Goal: Task Accomplishment & Management: Use online tool/utility

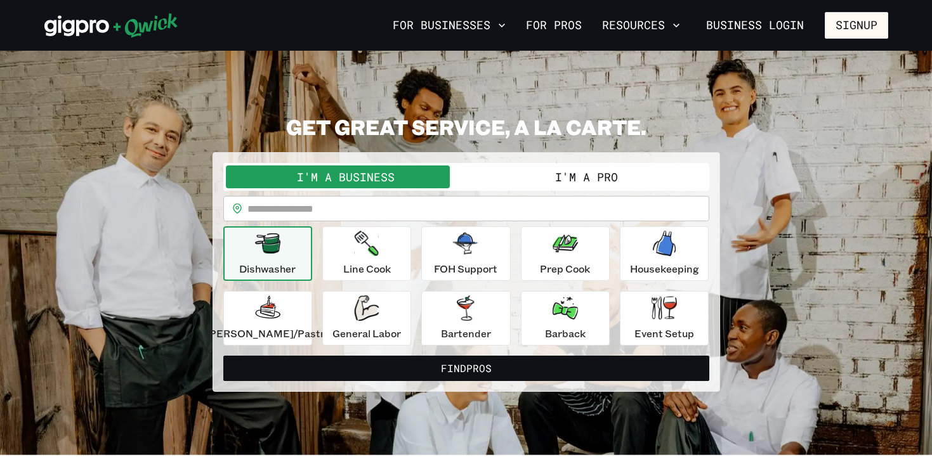
click at [322, 211] on input "text" at bounding box center [478, 208] width 462 height 25
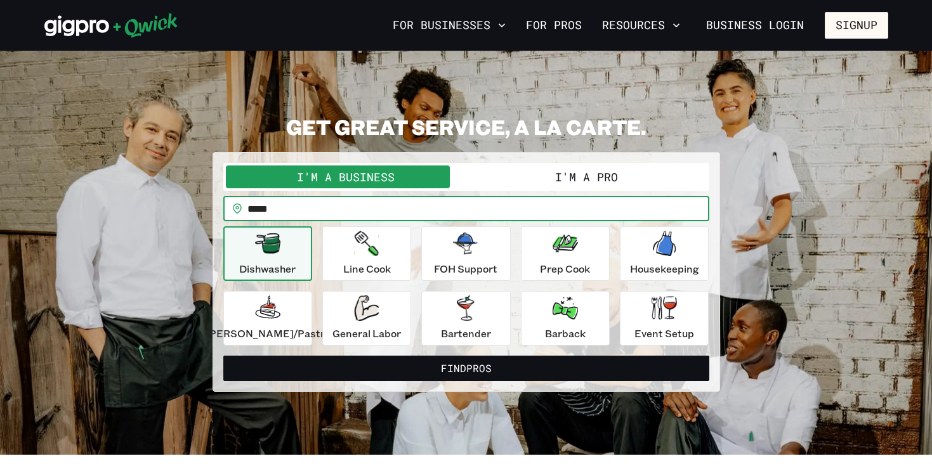
type input "*****"
click at [223, 356] on button "Find Pros" at bounding box center [466, 368] width 486 height 25
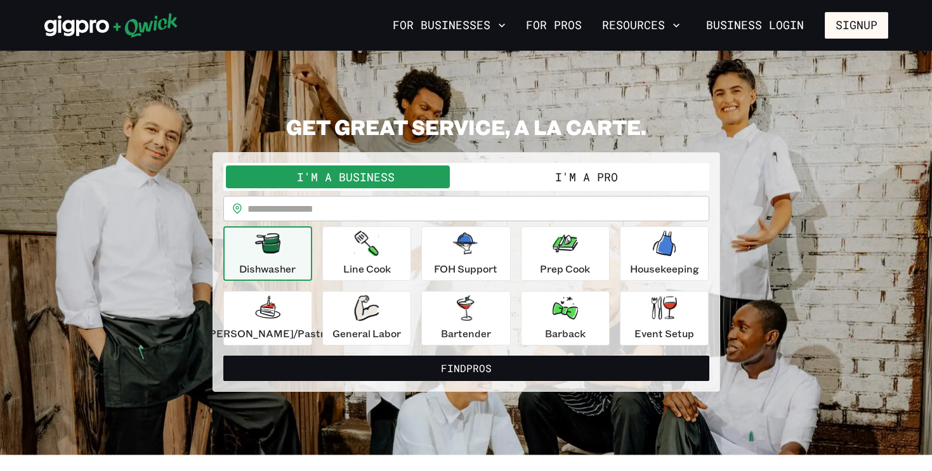
click at [509, 171] on button "I'm a Pro" at bounding box center [586, 177] width 240 height 23
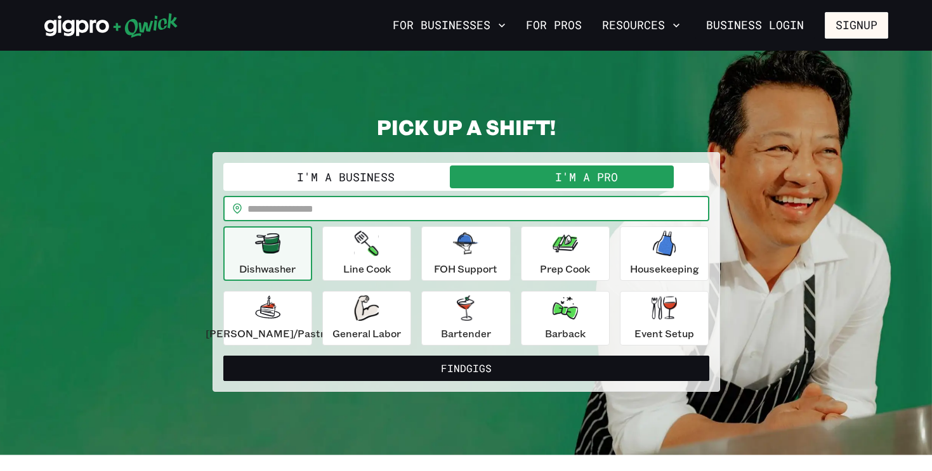
click at [397, 201] on input "text" at bounding box center [478, 208] width 462 height 25
type input "*****"
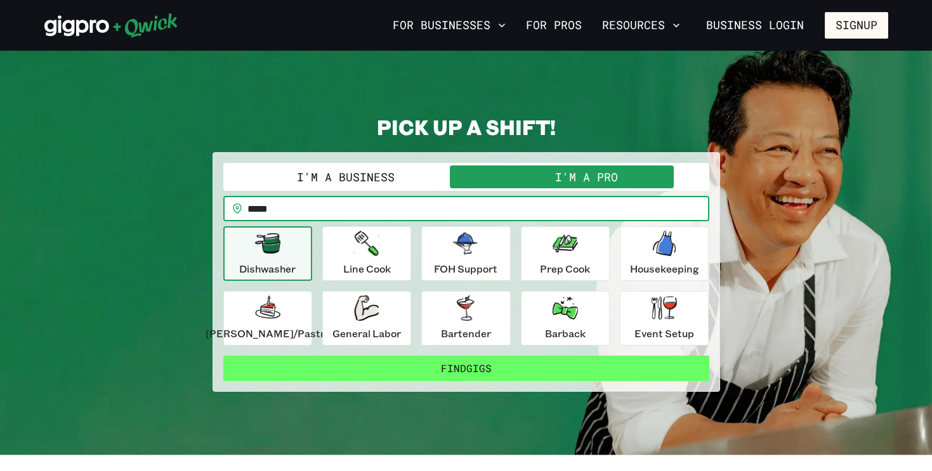
click at [452, 375] on button "Find Gigs" at bounding box center [466, 368] width 486 height 25
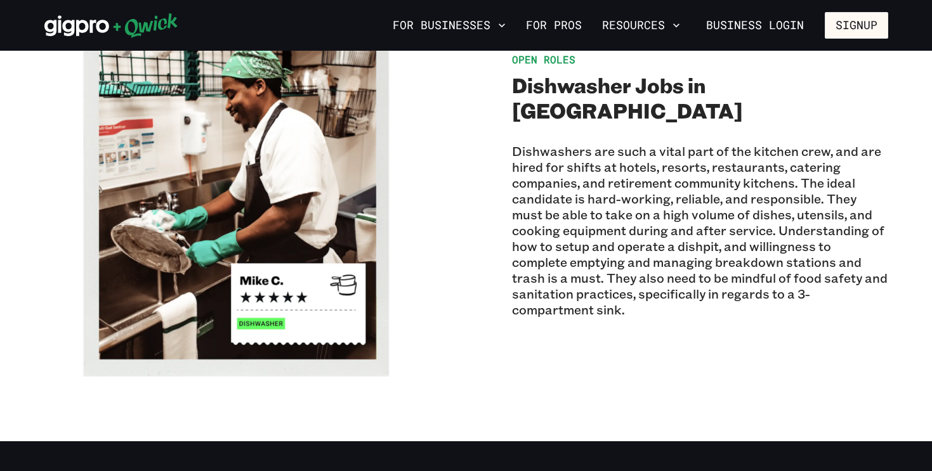
scroll to position [1025, 0]
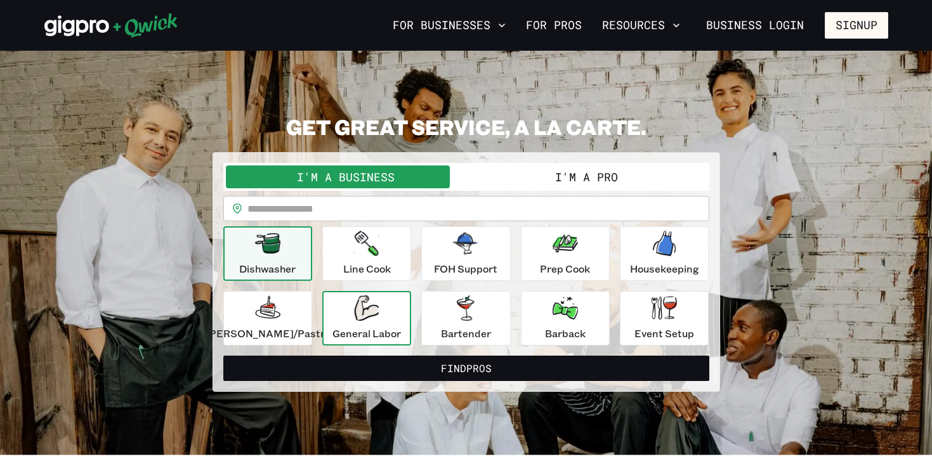
click at [351, 323] on div "General Labor" at bounding box center [366, 319] width 68 height 46
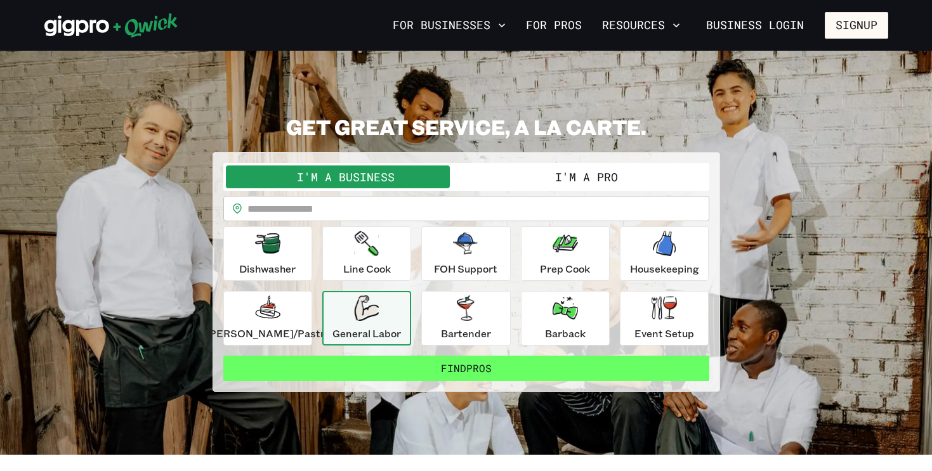
click at [368, 374] on button "Find Pros" at bounding box center [466, 368] width 486 height 25
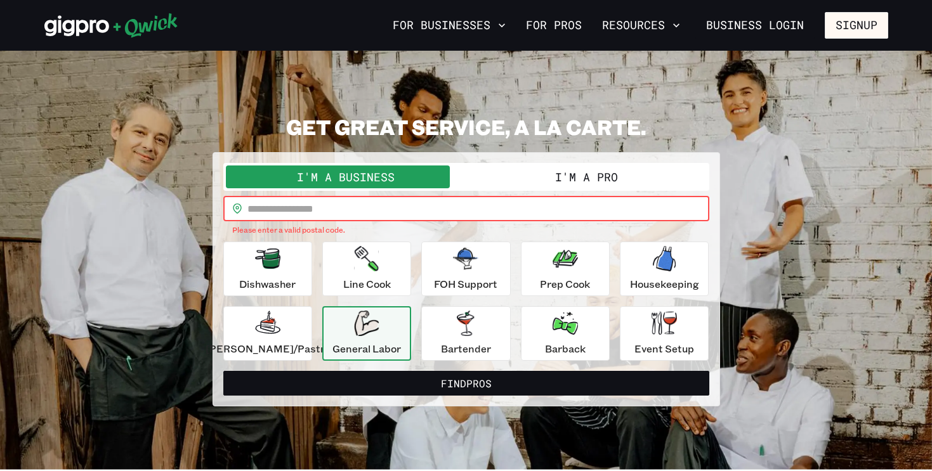
click at [439, 213] on input "text" at bounding box center [478, 208] width 462 height 25
click at [523, 173] on button "I'm a Pro" at bounding box center [586, 177] width 240 height 23
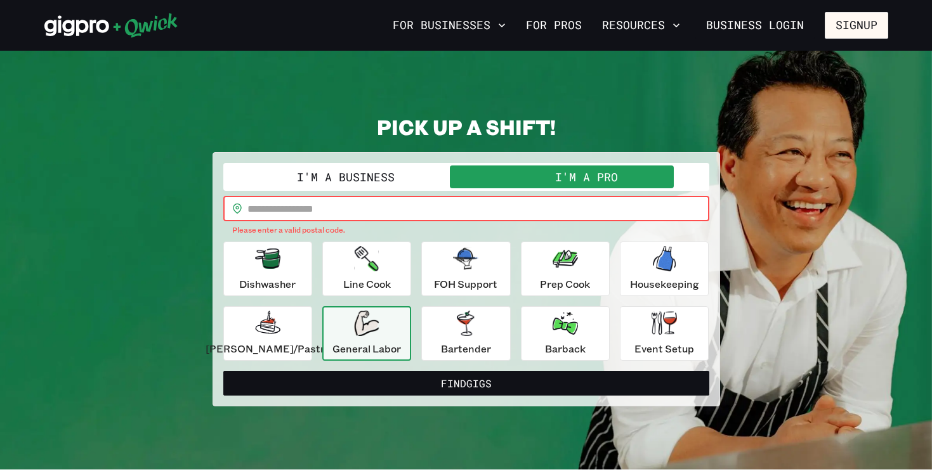
click at [514, 204] on input "text" at bounding box center [478, 208] width 462 height 25
type input "*****"
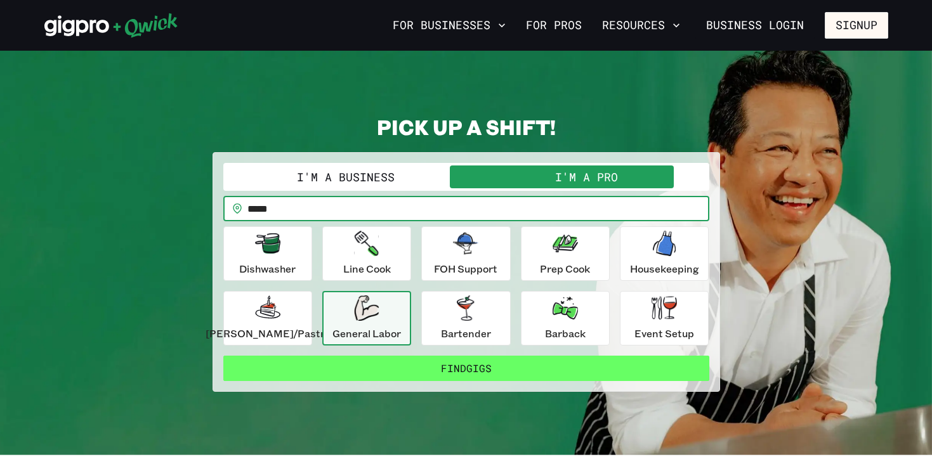
click at [435, 365] on button "Find Gigs" at bounding box center [466, 368] width 486 height 25
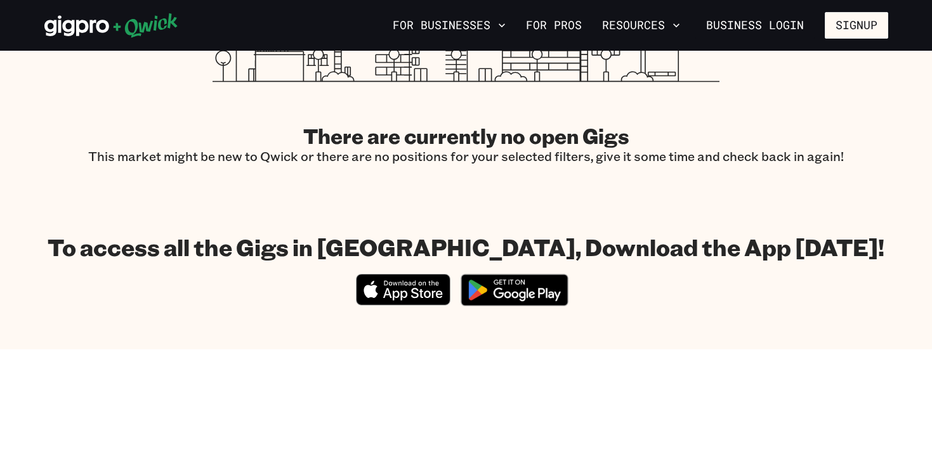
scroll to position [601, 0]
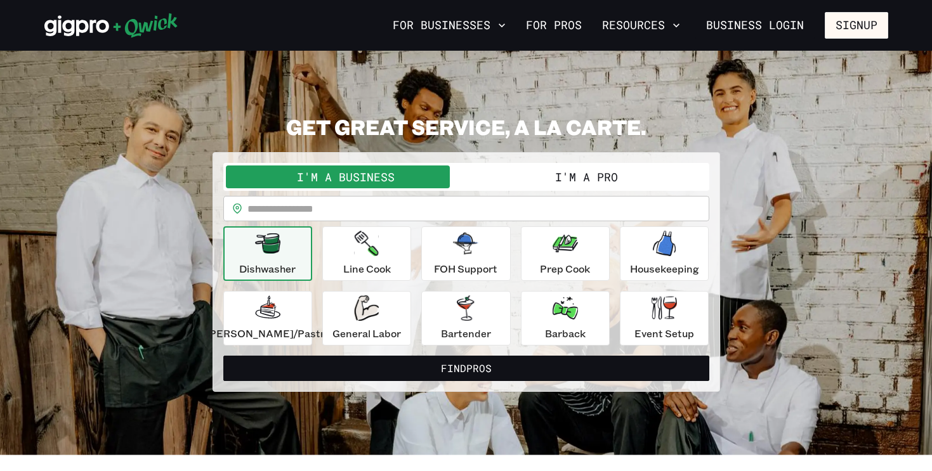
click at [529, 178] on button "I'm a Pro" at bounding box center [586, 177] width 240 height 23
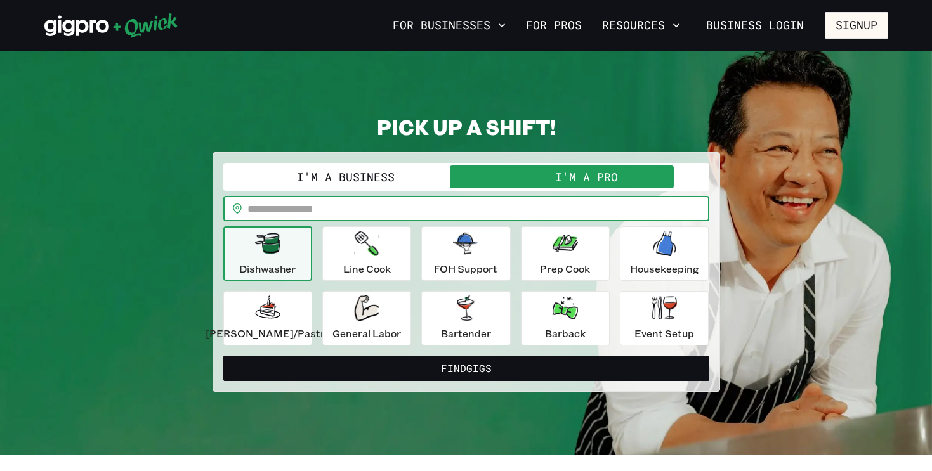
click at [547, 200] on input "text" at bounding box center [478, 208] width 462 height 25
type input "*****"
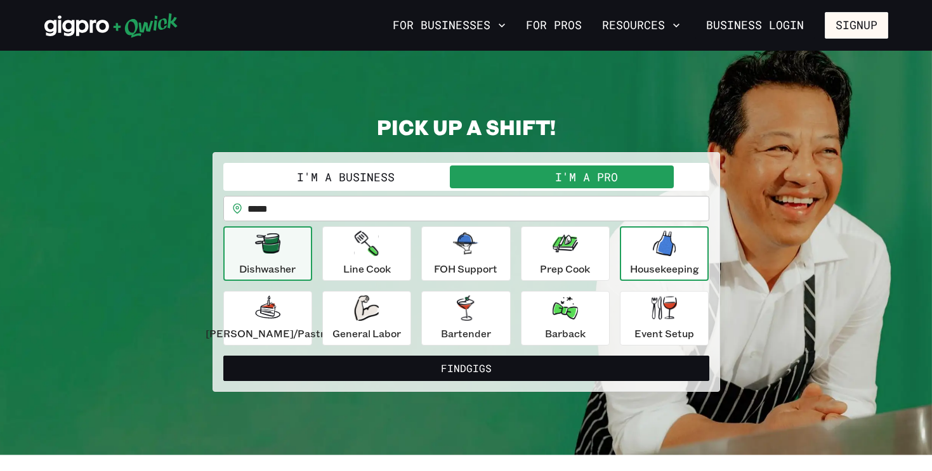
click at [653, 254] on icon "button" at bounding box center [664, 243] width 23 height 25
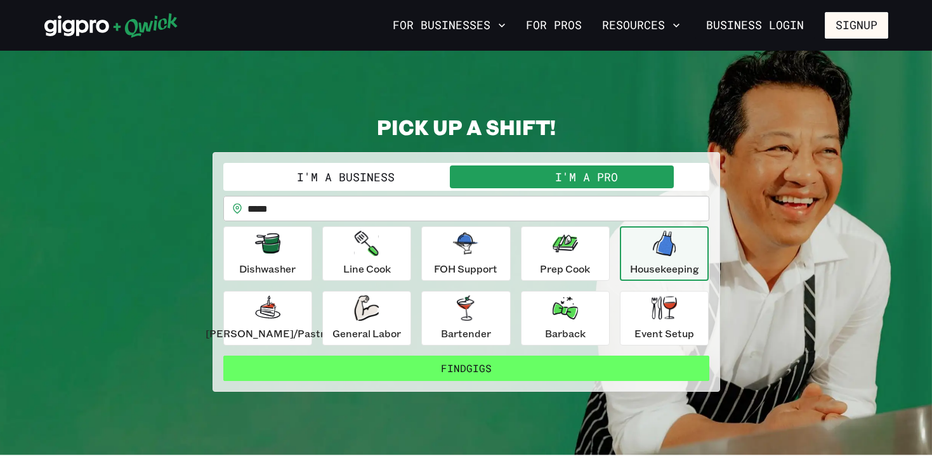
click at [626, 363] on button "Find Gigs" at bounding box center [466, 368] width 486 height 25
